Goal: Navigation & Orientation: Find specific page/section

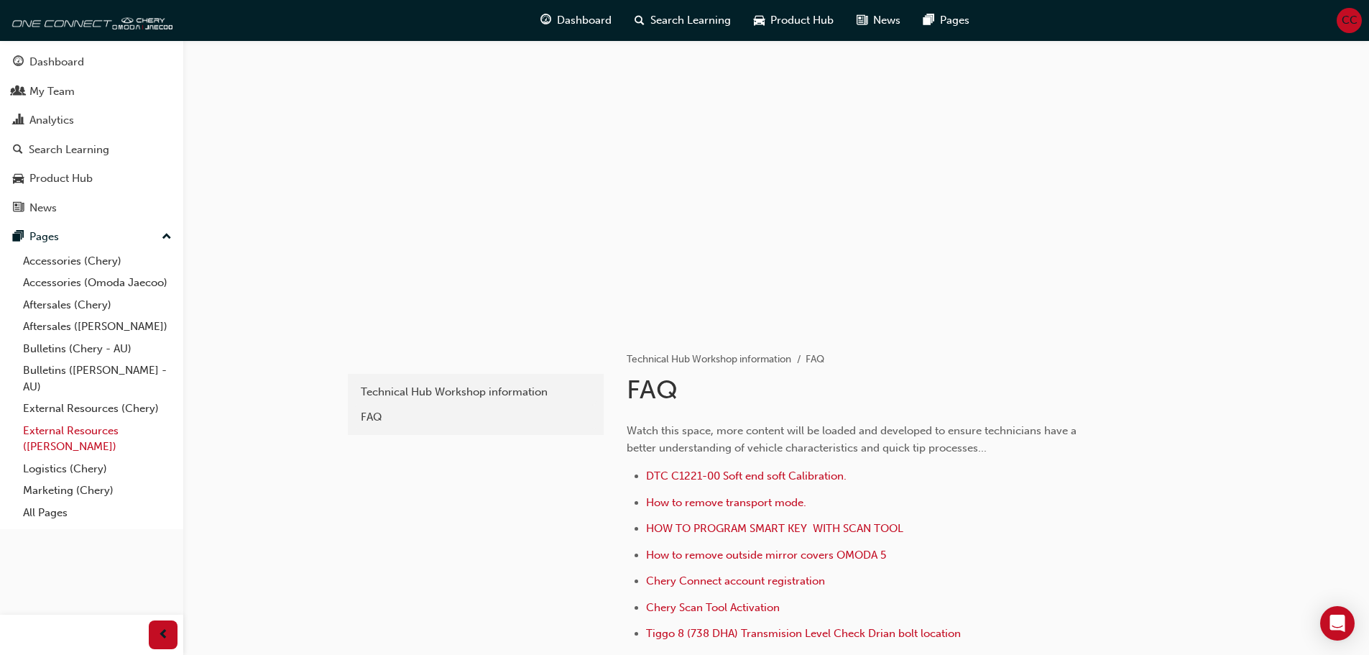
click at [41, 431] on link "External Resources ([PERSON_NAME])" at bounding box center [97, 439] width 160 height 38
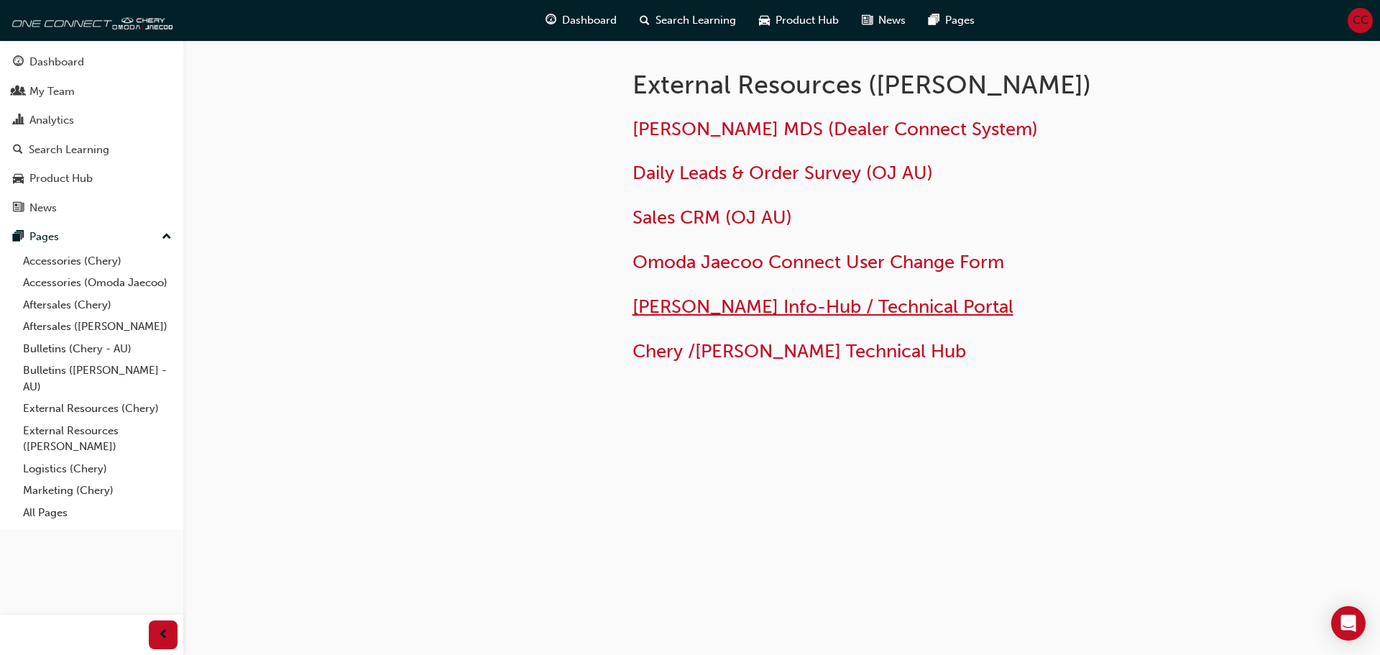
click at [689, 303] on span "[PERSON_NAME] Info-Hub / Technical Portal" at bounding box center [822, 306] width 381 height 22
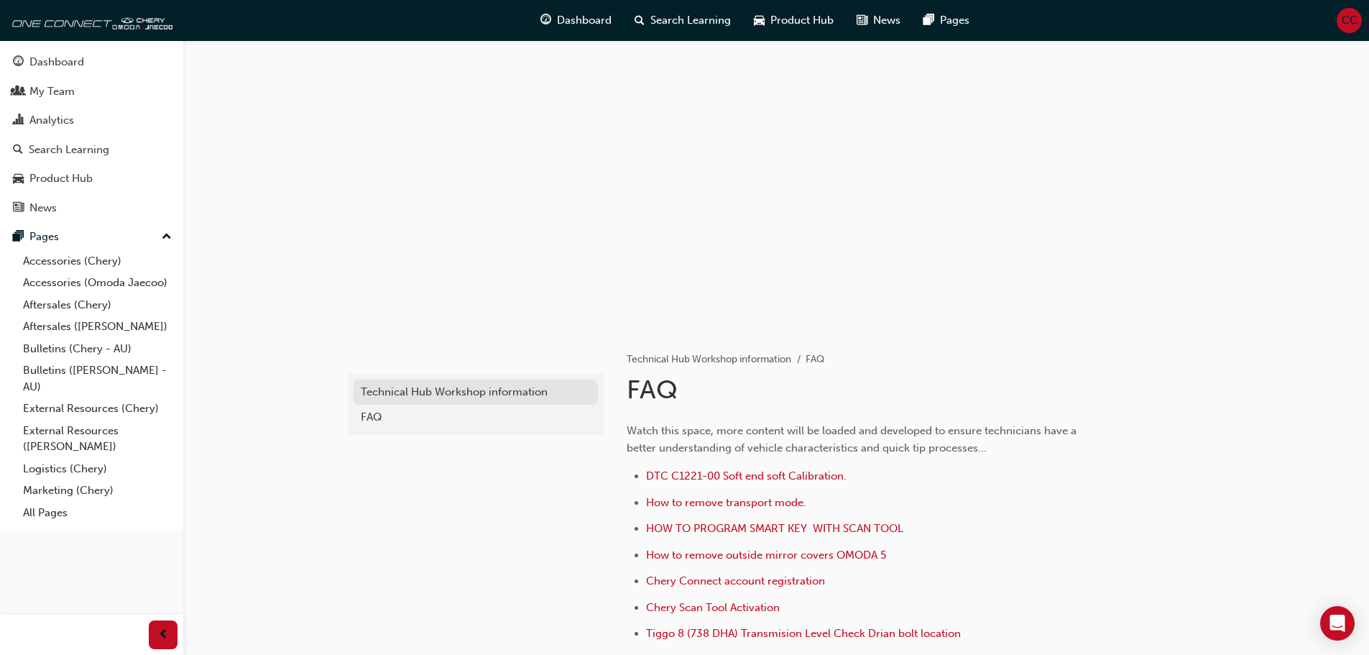
click at [438, 392] on div "Technical Hub Workshop information" at bounding box center [476, 392] width 230 height 17
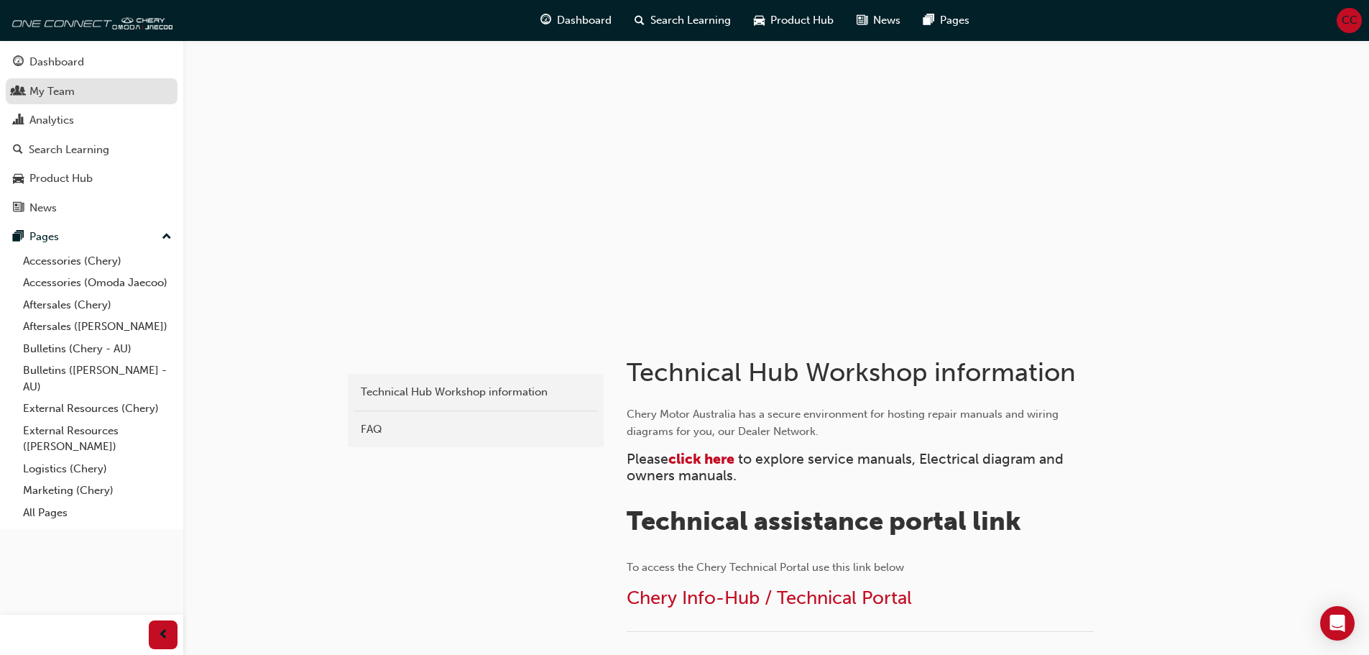
click at [45, 92] on div "My Team" at bounding box center [51, 91] width 45 height 17
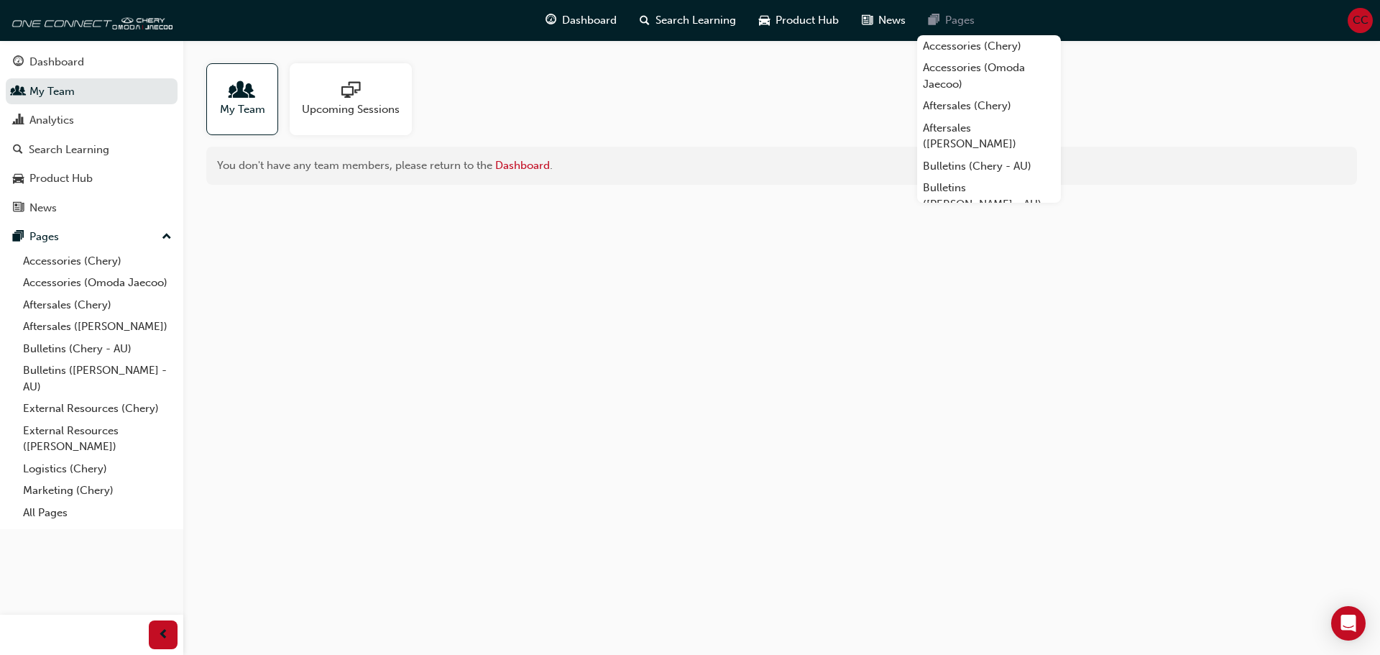
click at [936, 21] on span "pages-icon" at bounding box center [934, 20] width 11 height 18
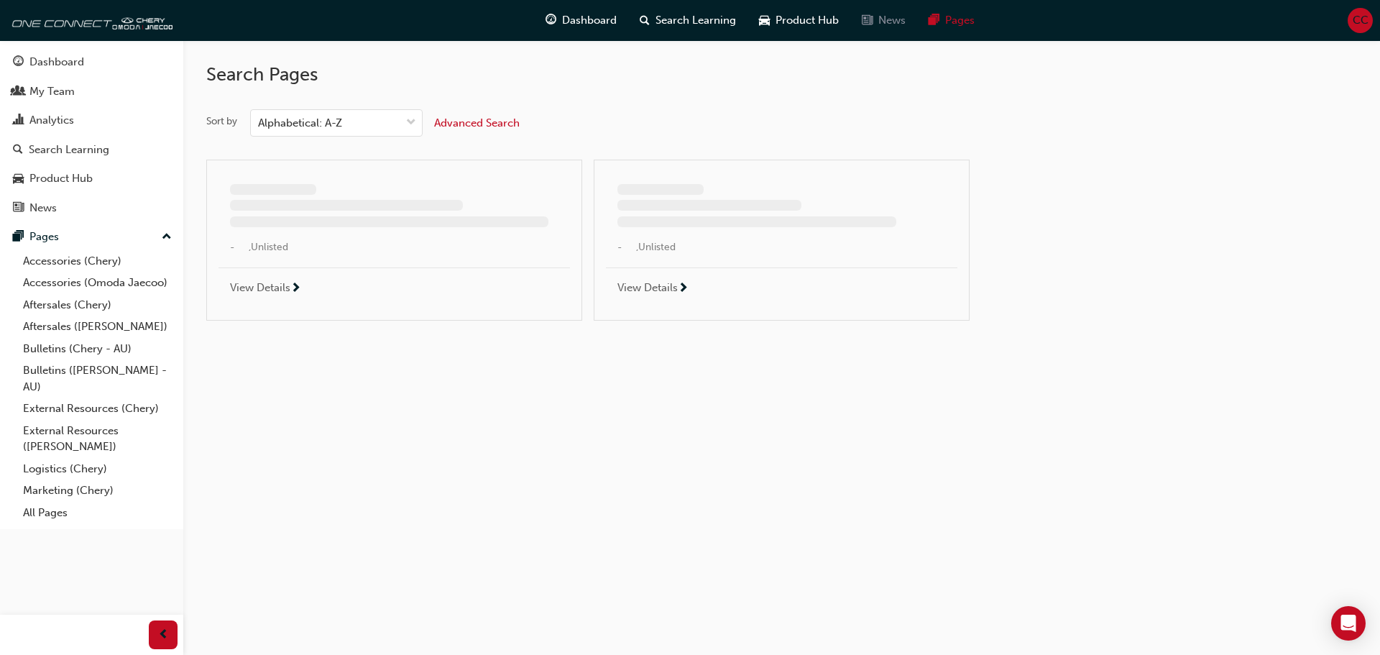
click at [875, 24] on div "News" at bounding box center [883, 20] width 67 height 29
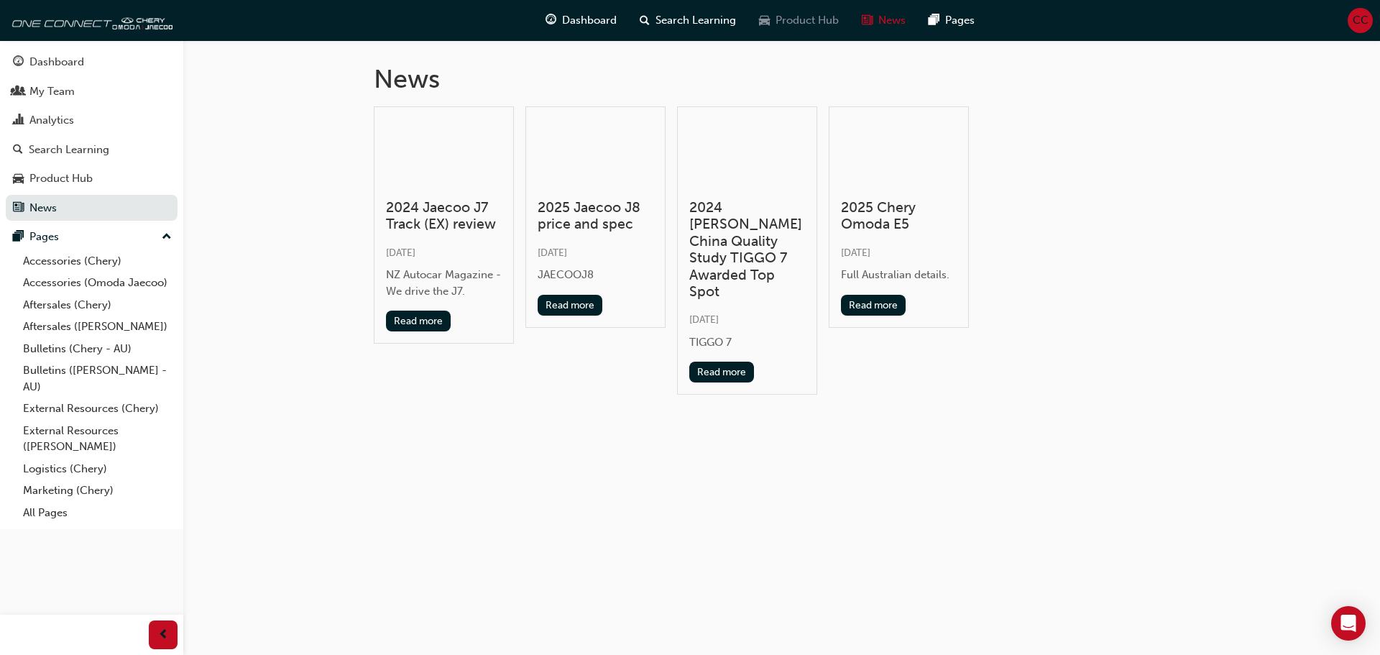
click at [805, 29] on div "Product Hub" at bounding box center [798, 20] width 103 height 29
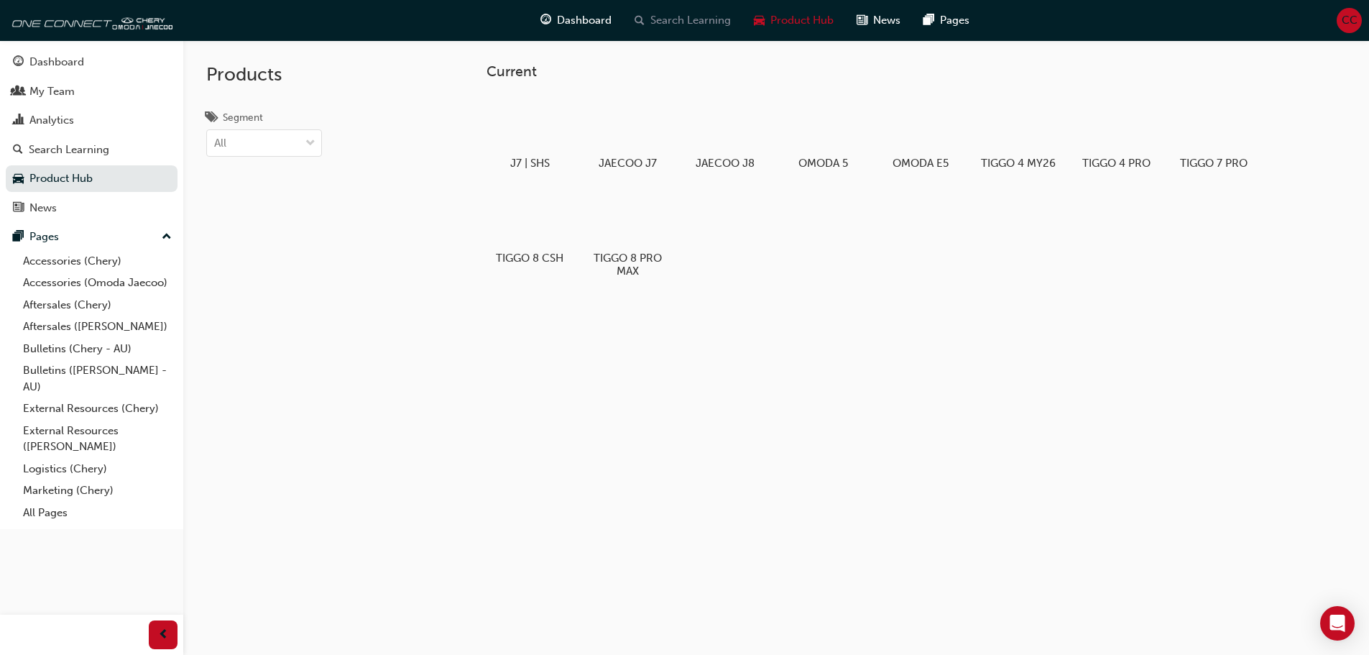
click at [705, 20] on span "Search Learning" at bounding box center [690, 20] width 80 height 17
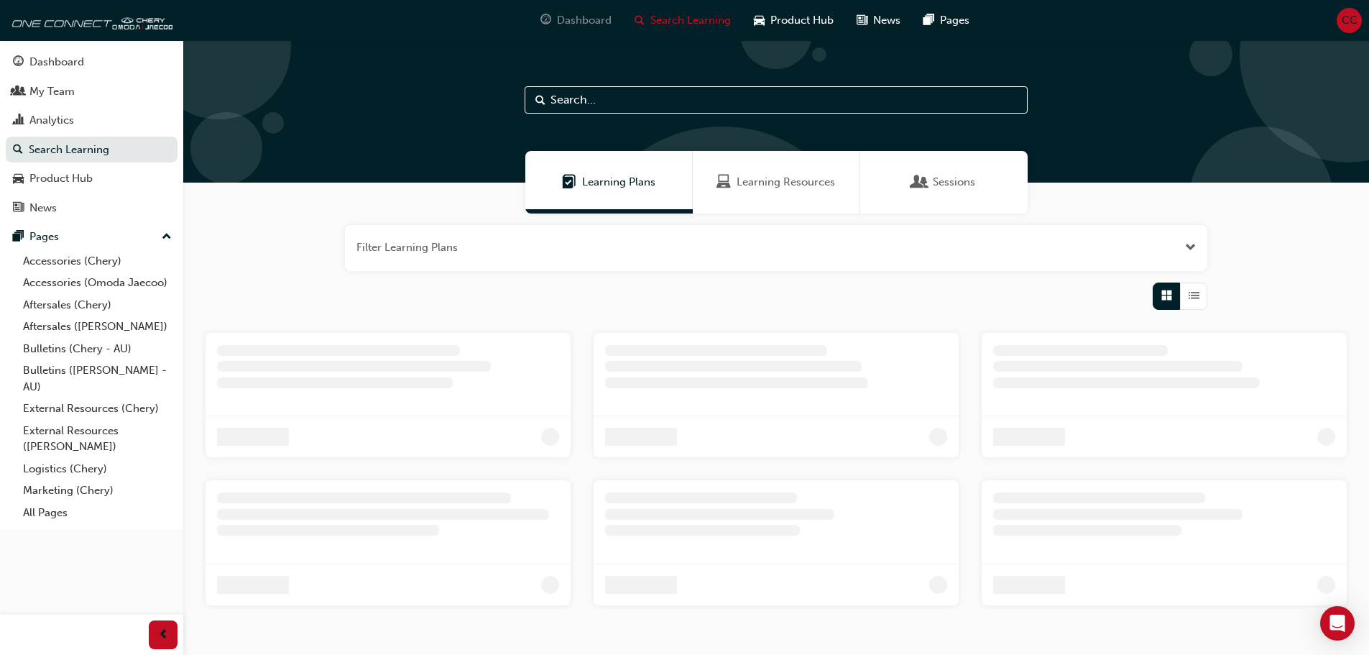
click at [593, 26] on span "Dashboard" at bounding box center [584, 20] width 55 height 17
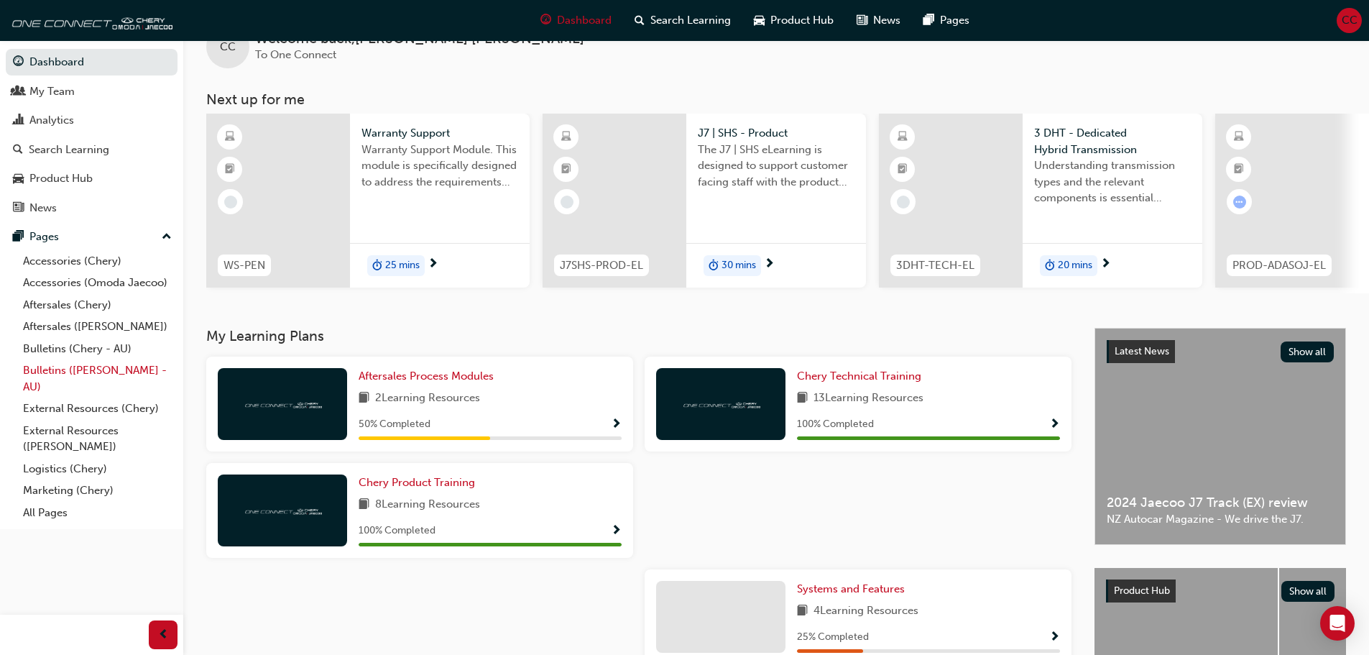
scroll to position [4, 0]
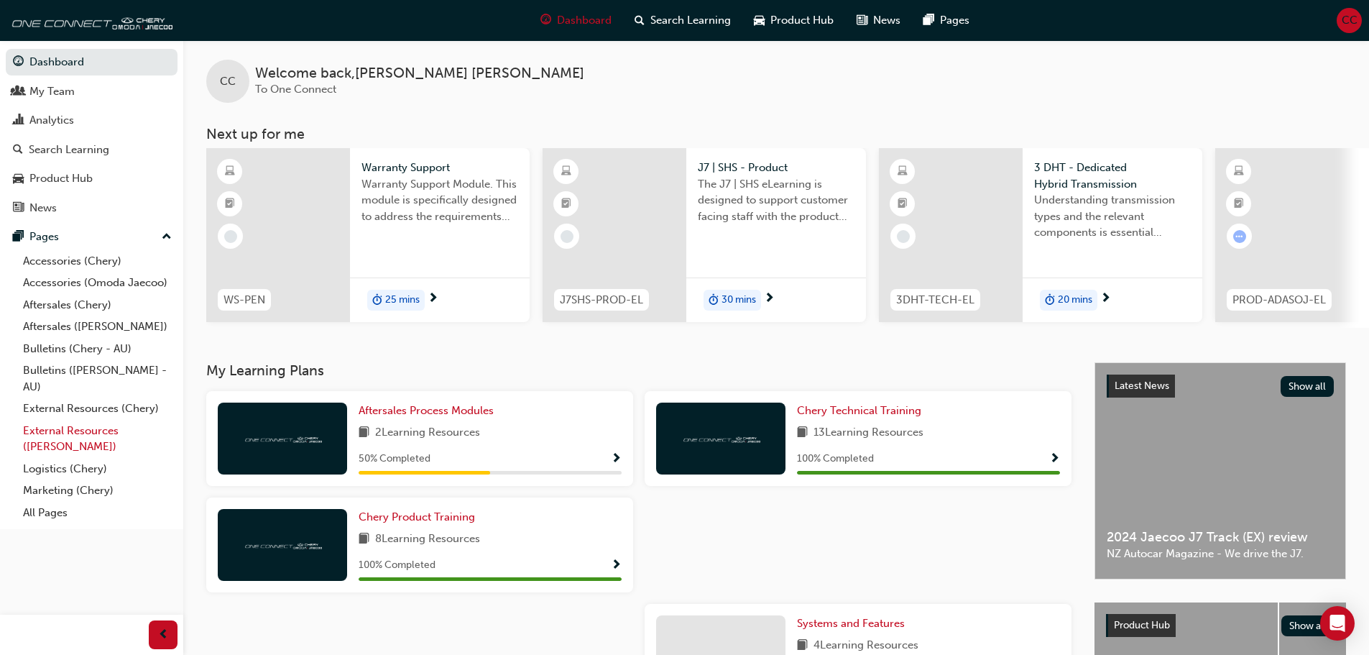
click at [40, 430] on link "External Resources ([PERSON_NAME])" at bounding box center [97, 439] width 160 height 38
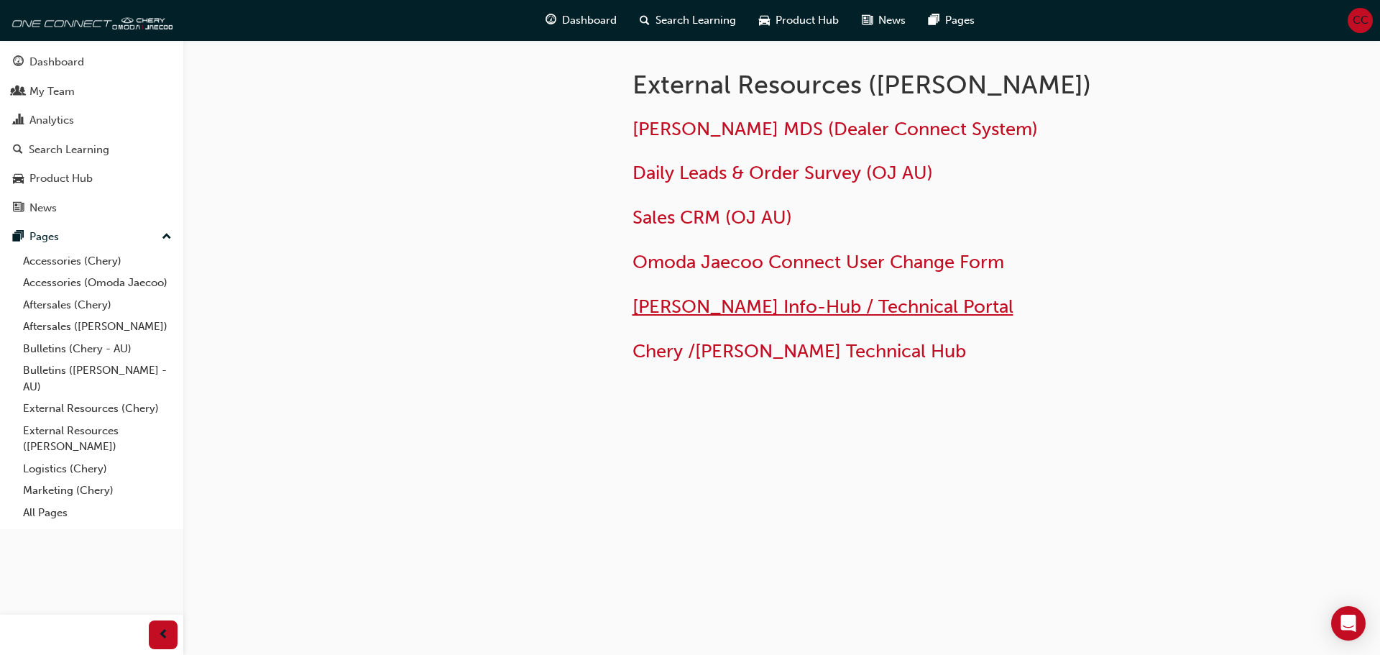
click at [698, 305] on span "[PERSON_NAME] Info-Hub / Technical Portal" at bounding box center [822, 306] width 381 height 22
click at [902, 23] on span "News" at bounding box center [891, 20] width 27 height 17
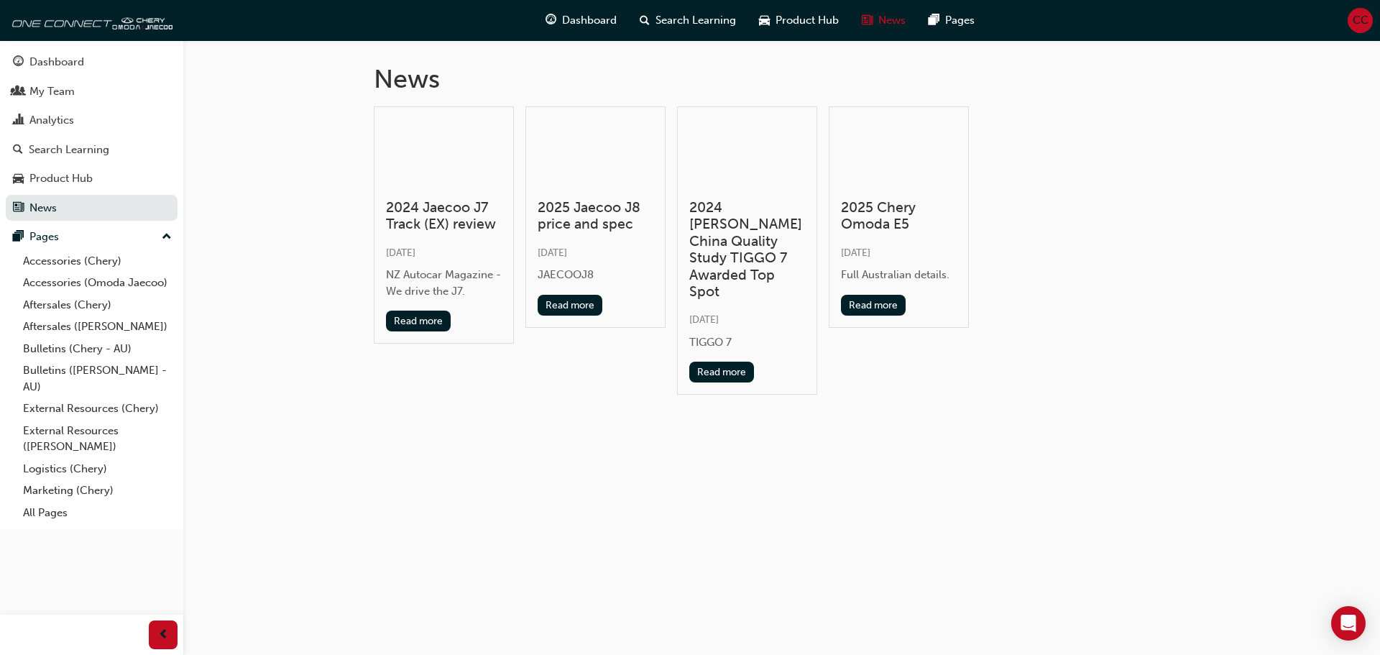
click at [1368, 25] on div "CC" at bounding box center [1359, 20] width 25 height 25
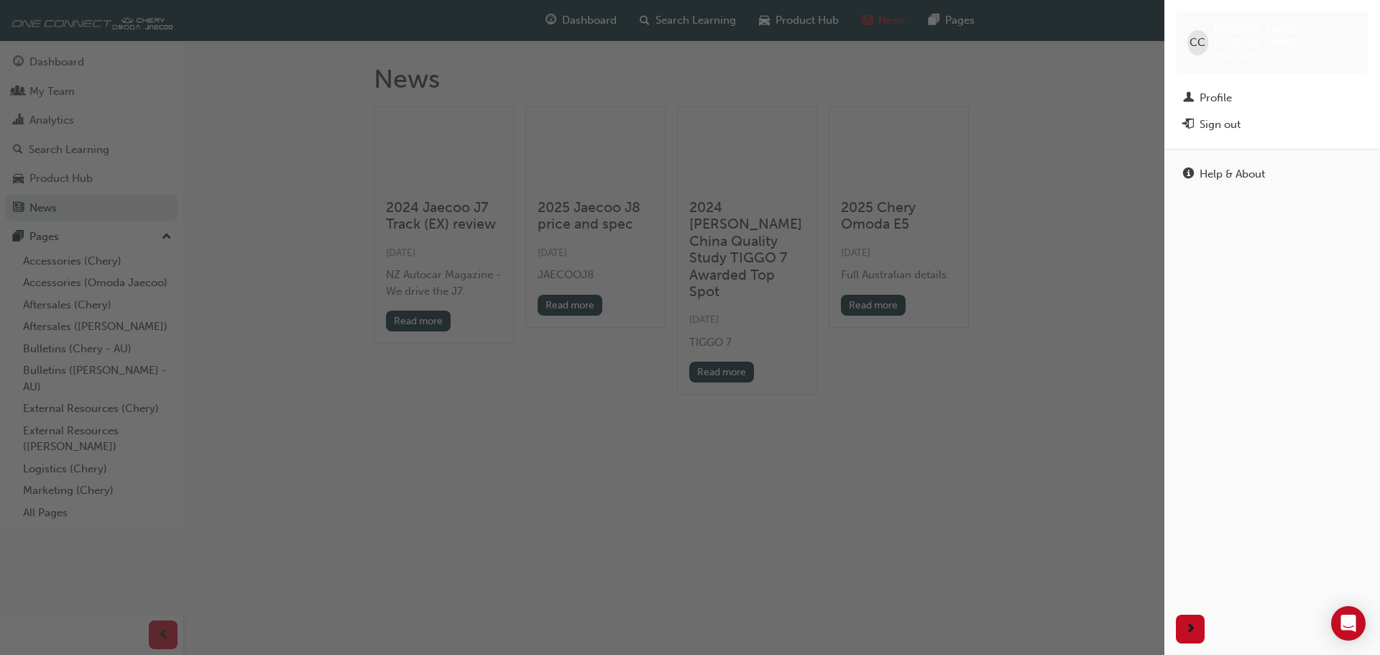
click at [1079, 132] on div "button" at bounding box center [582, 327] width 1164 height 655
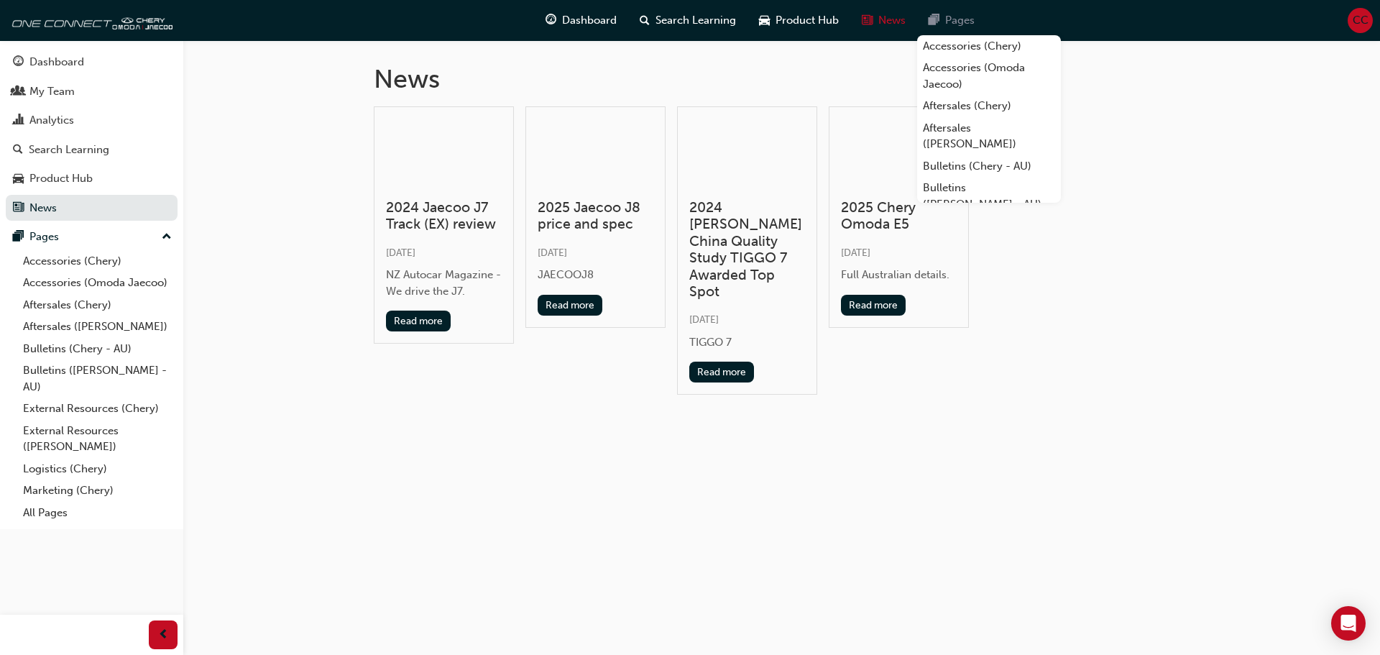
click at [964, 26] on span "Pages" at bounding box center [959, 20] width 29 height 17
